Goal: Transaction & Acquisition: Obtain resource

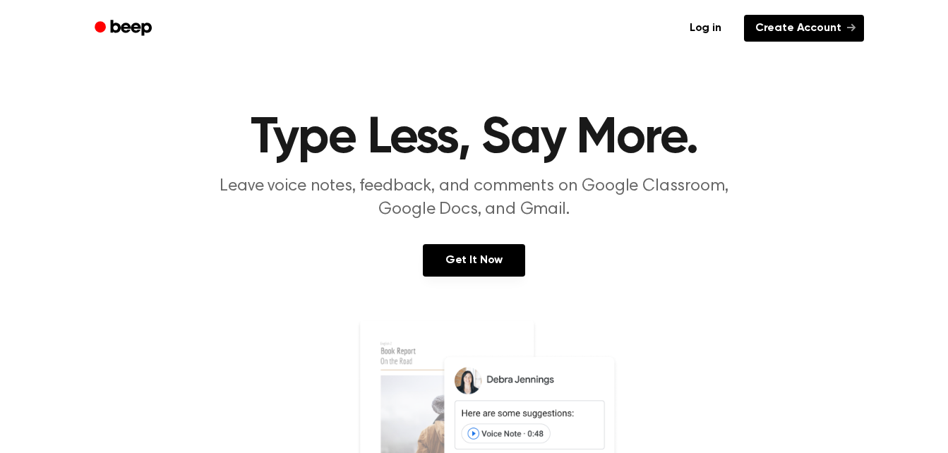
click at [818, 31] on link "Create Account" at bounding box center [804, 28] width 120 height 27
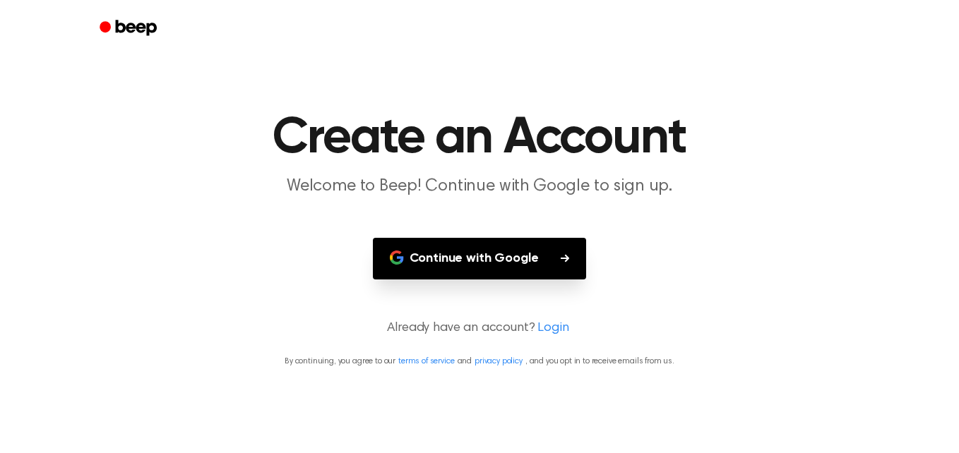
click at [522, 258] on button "Continue with Google" at bounding box center [480, 259] width 214 height 42
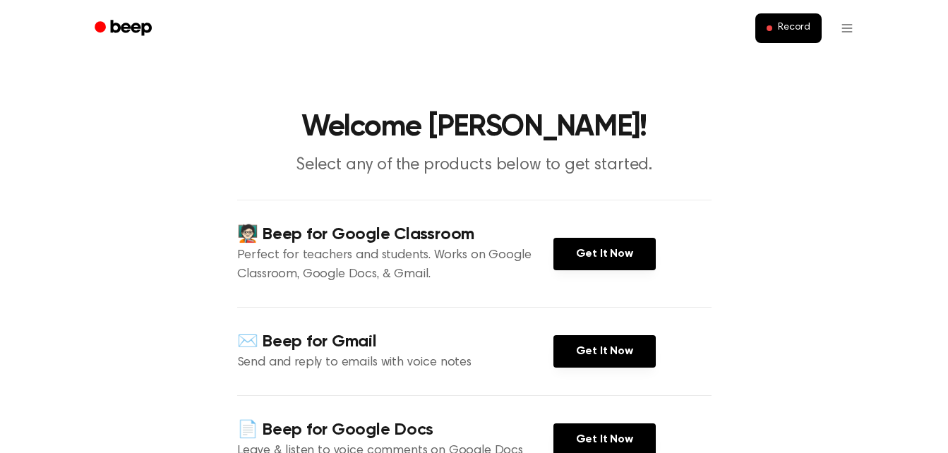
click at [592, 419] on div "📄 Beep for Google Docs Leave & listen to voice comments on Google Docs Get It N…" at bounding box center [474, 439] width 474 height 88
click at [597, 443] on link "Get It Now" at bounding box center [604, 440] width 102 height 32
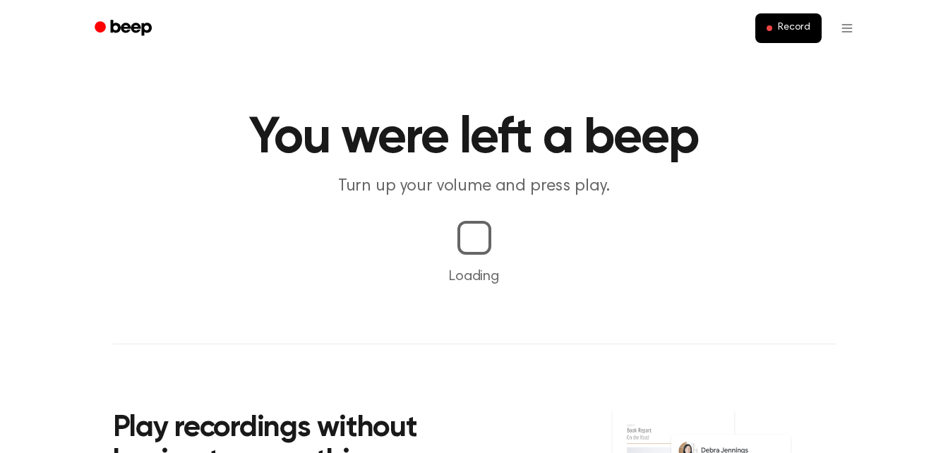
click at [358, 225] on main "You were left a beep Turn up your volume and press play. Loading Play recording…" at bounding box center [474, 330] width 948 height 661
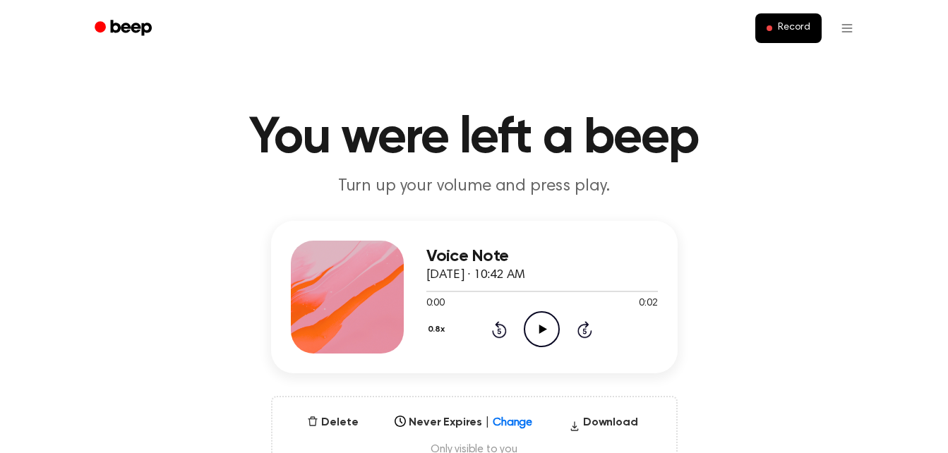
click at [537, 330] on icon "Play Audio" at bounding box center [542, 329] width 36 height 36
click at [544, 332] on icon at bounding box center [542, 329] width 6 height 9
click at [544, 332] on icon "Play Audio" at bounding box center [542, 329] width 36 height 36
click at [539, 333] on icon at bounding box center [543, 329] width 8 height 9
click at [539, 343] on icon "Play Audio" at bounding box center [542, 329] width 36 height 36
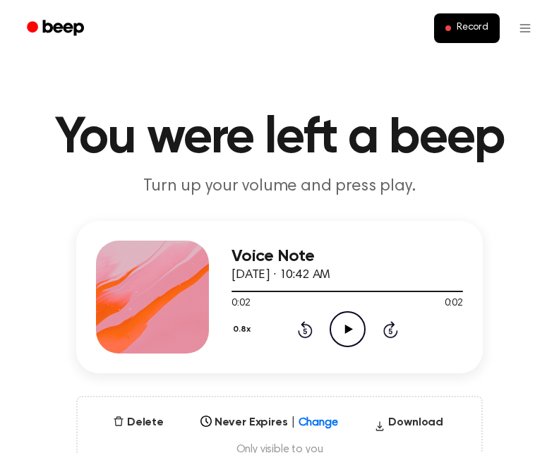
click at [344, 324] on icon "Play Audio" at bounding box center [348, 329] width 36 height 36
click at [243, 330] on button "0.8x" at bounding box center [244, 330] width 24 height 24
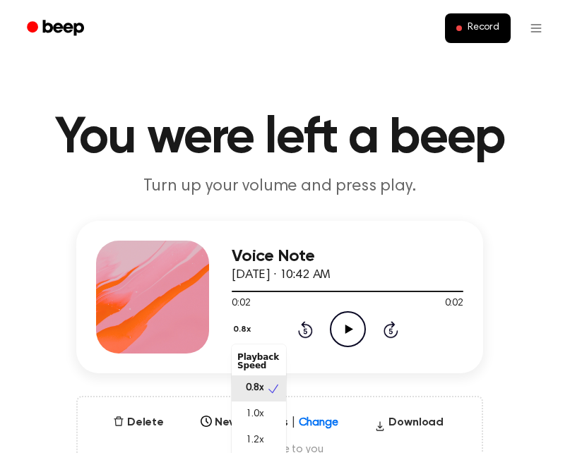
click at [244, 363] on div "Playback Speed" at bounding box center [259, 361] width 54 height 28
click at [226, 327] on div "Voice Note September 30, 2025 · 10:42 AM 0:02 0:02 Your browser does not suppor…" at bounding box center [279, 297] width 407 height 152
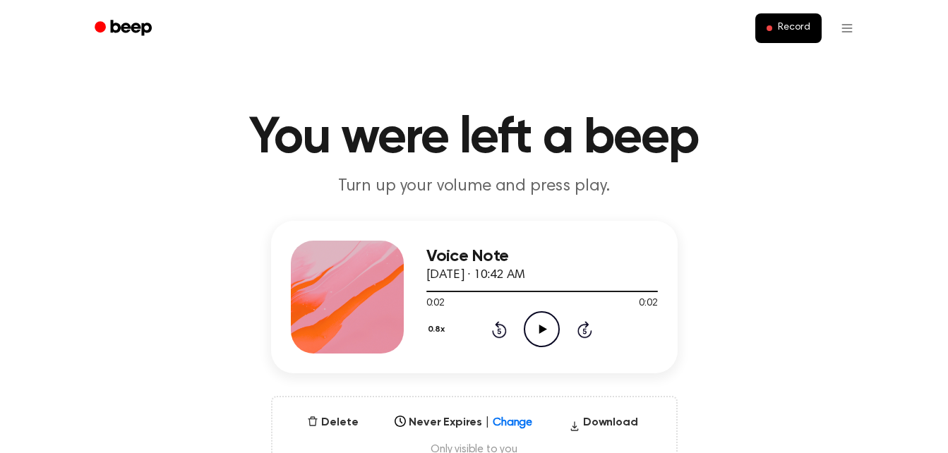
click at [546, 327] on icon "Play Audio" at bounding box center [542, 329] width 36 height 36
